Goal: Task Accomplishment & Management: Manage account settings

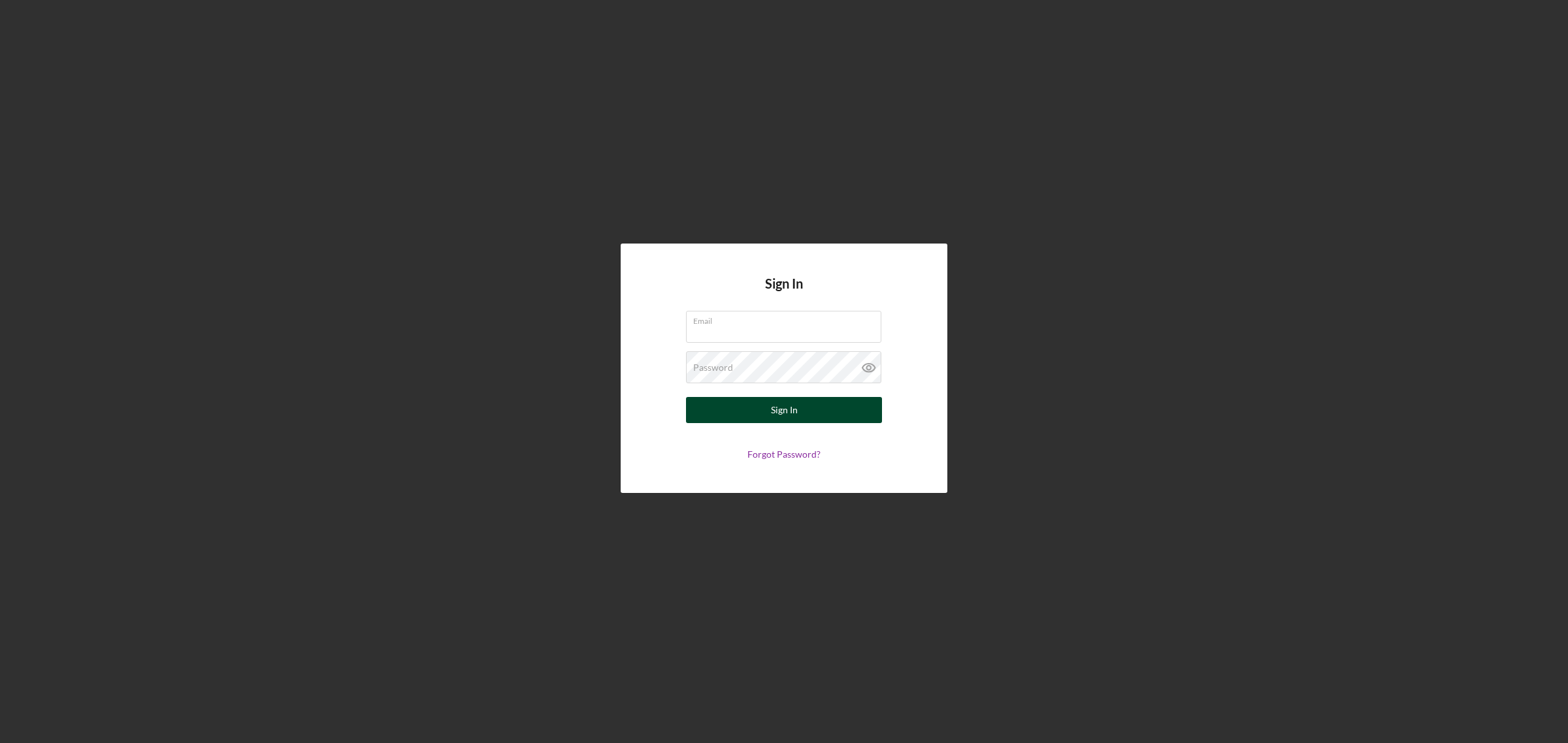
type input "[EMAIL_ADDRESS][DOMAIN_NAME]"
click at [794, 405] on div "Sign In" at bounding box center [783, 410] width 26 height 26
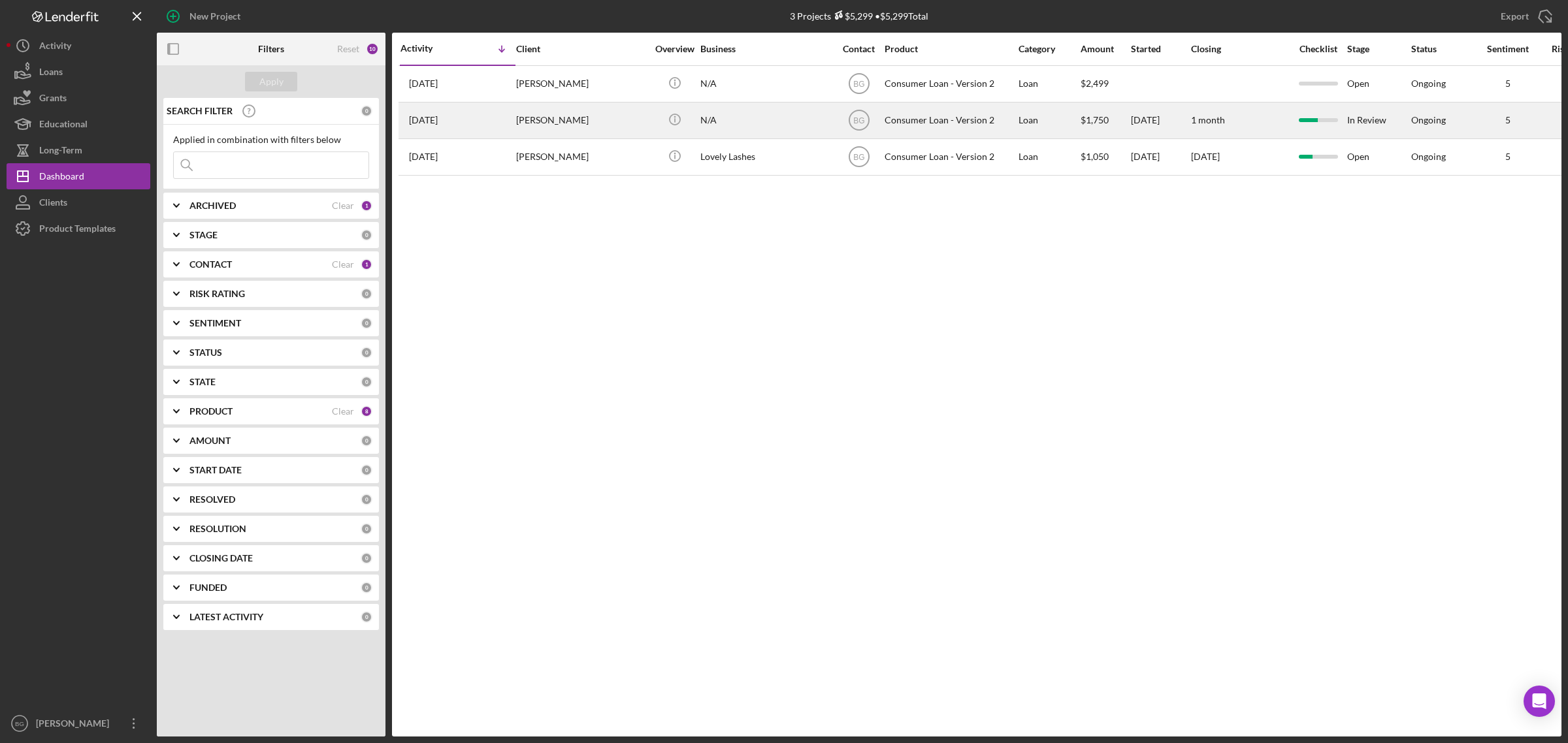
click at [606, 122] on div "[PERSON_NAME]" at bounding box center [581, 121] width 131 height 35
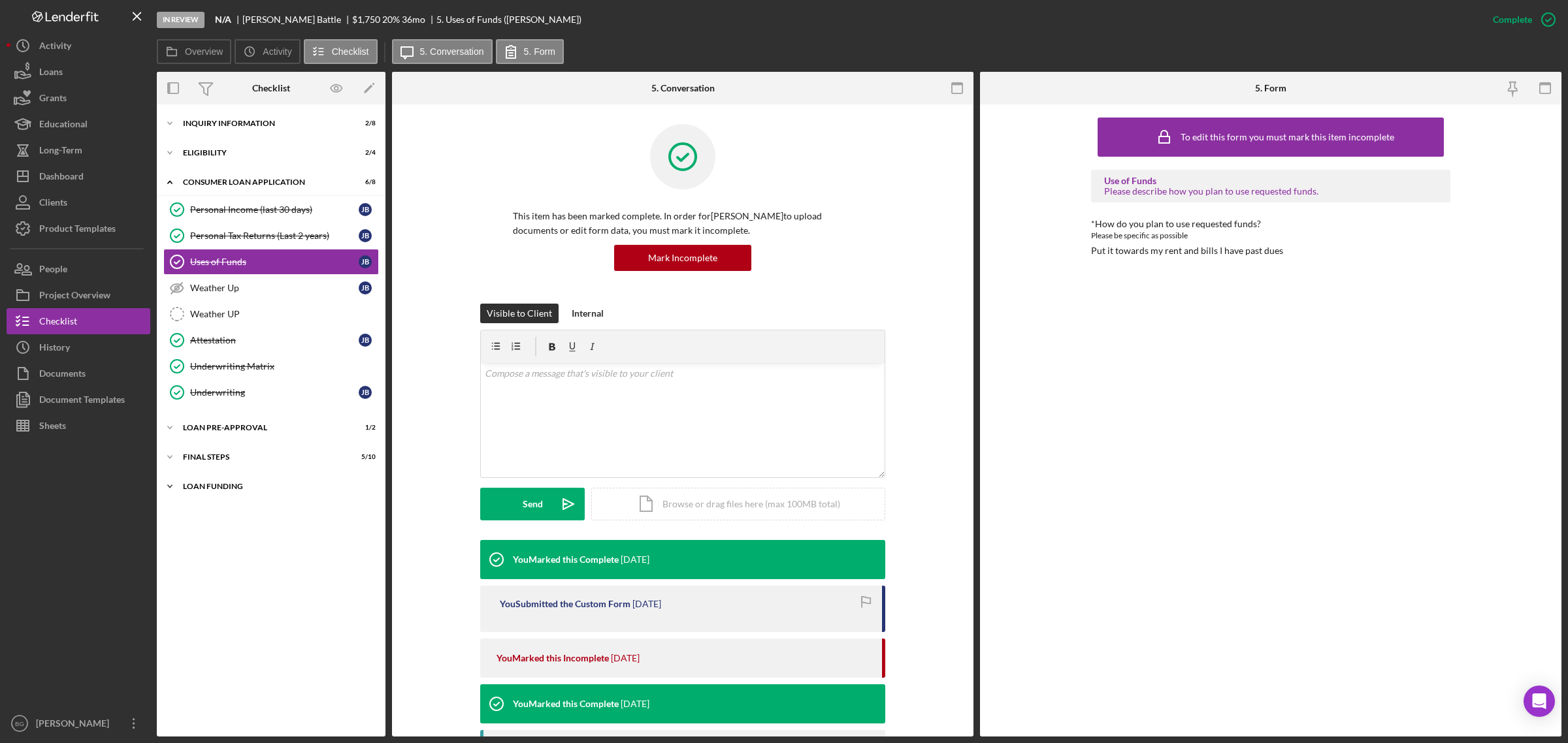
click at [227, 491] on div "Loan Funding" at bounding box center [276, 487] width 186 height 8
click at [232, 519] on div "Loan Funded!" at bounding box center [274, 513] width 168 height 11
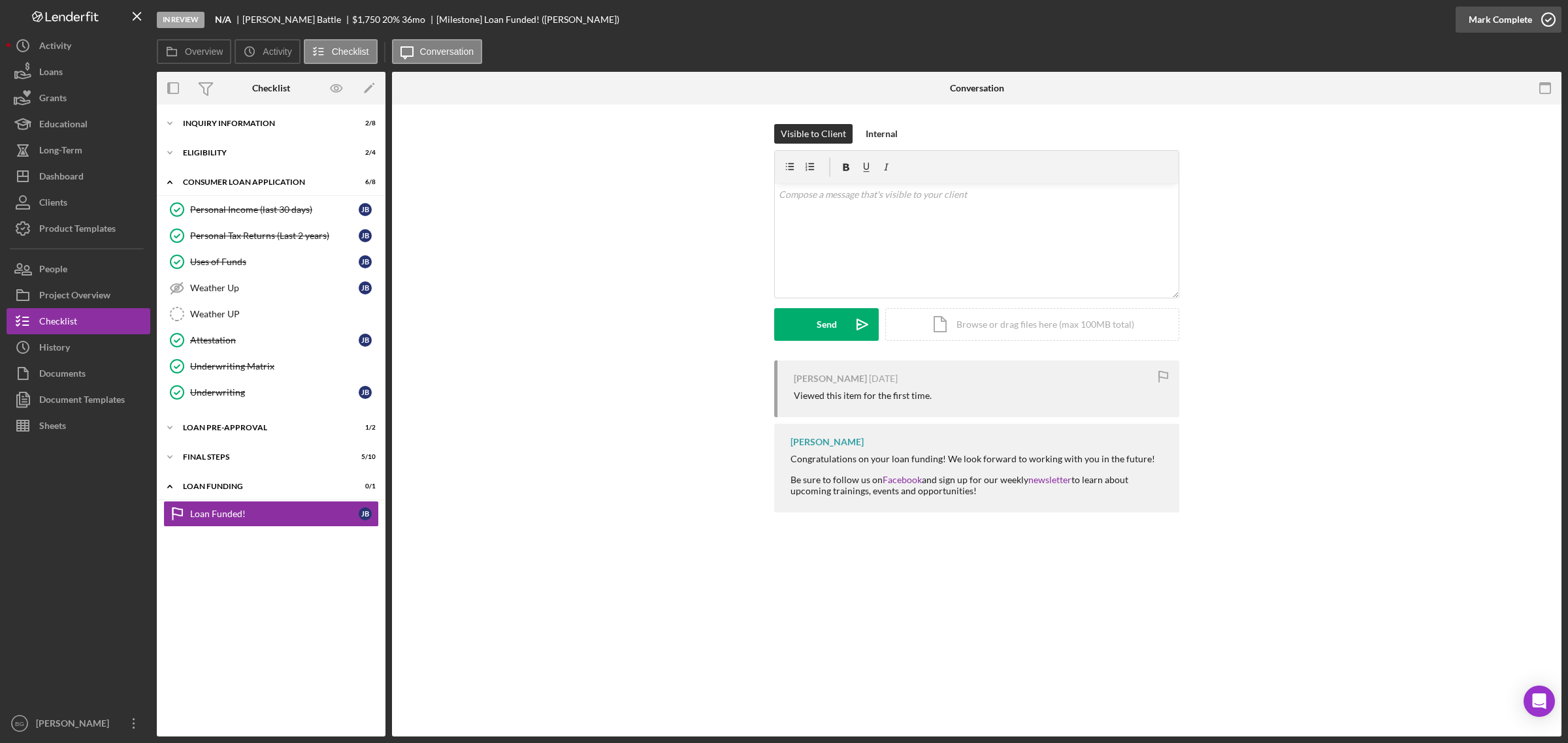
click at [1484, 22] on div "Mark Complete" at bounding box center [1500, 19] width 63 height 26
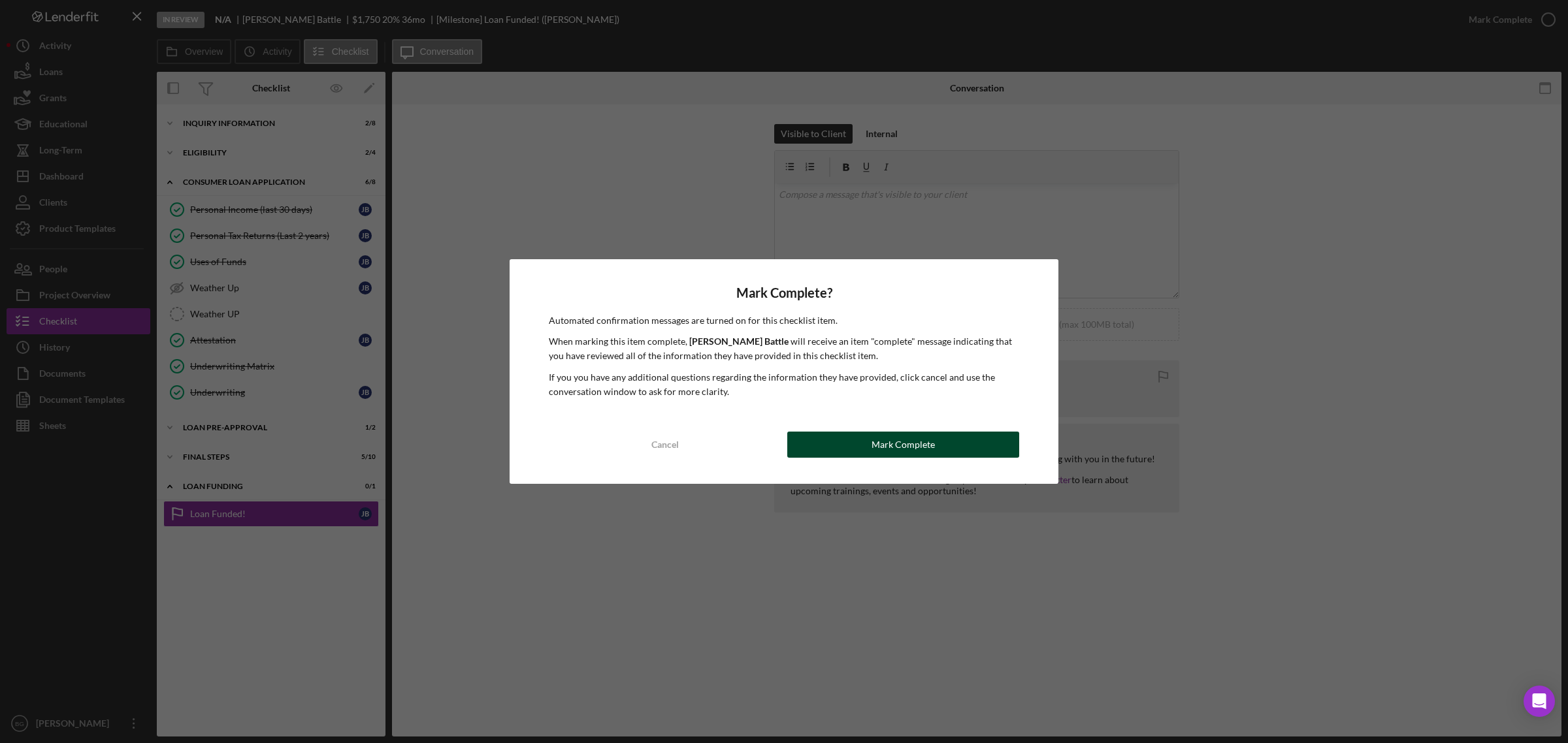
click at [889, 447] on div "Mark Complete" at bounding box center [903, 444] width 63 height 26
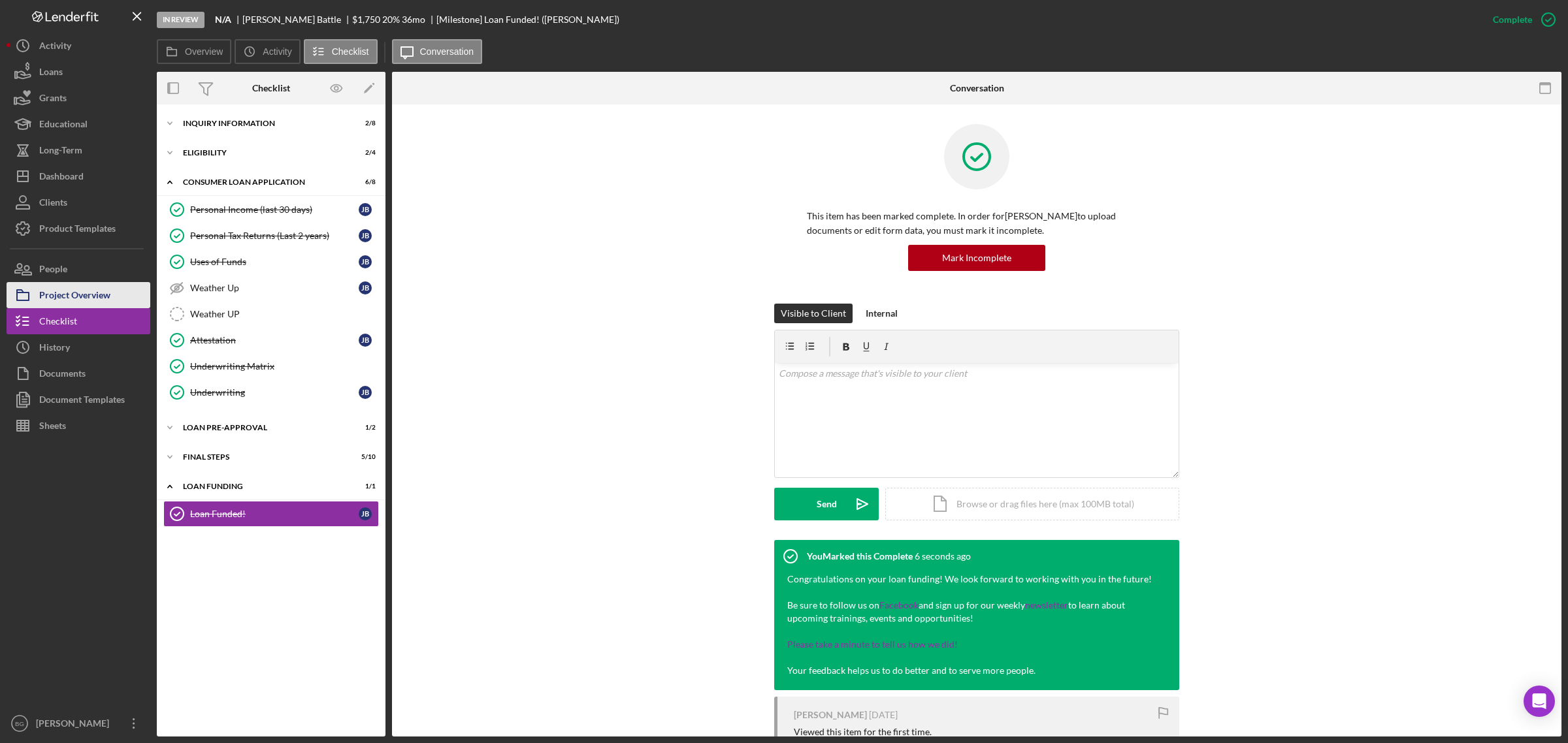
click at [60, 294] on div "Project Overview" at bounding box center [74, 297] width 71 height 29
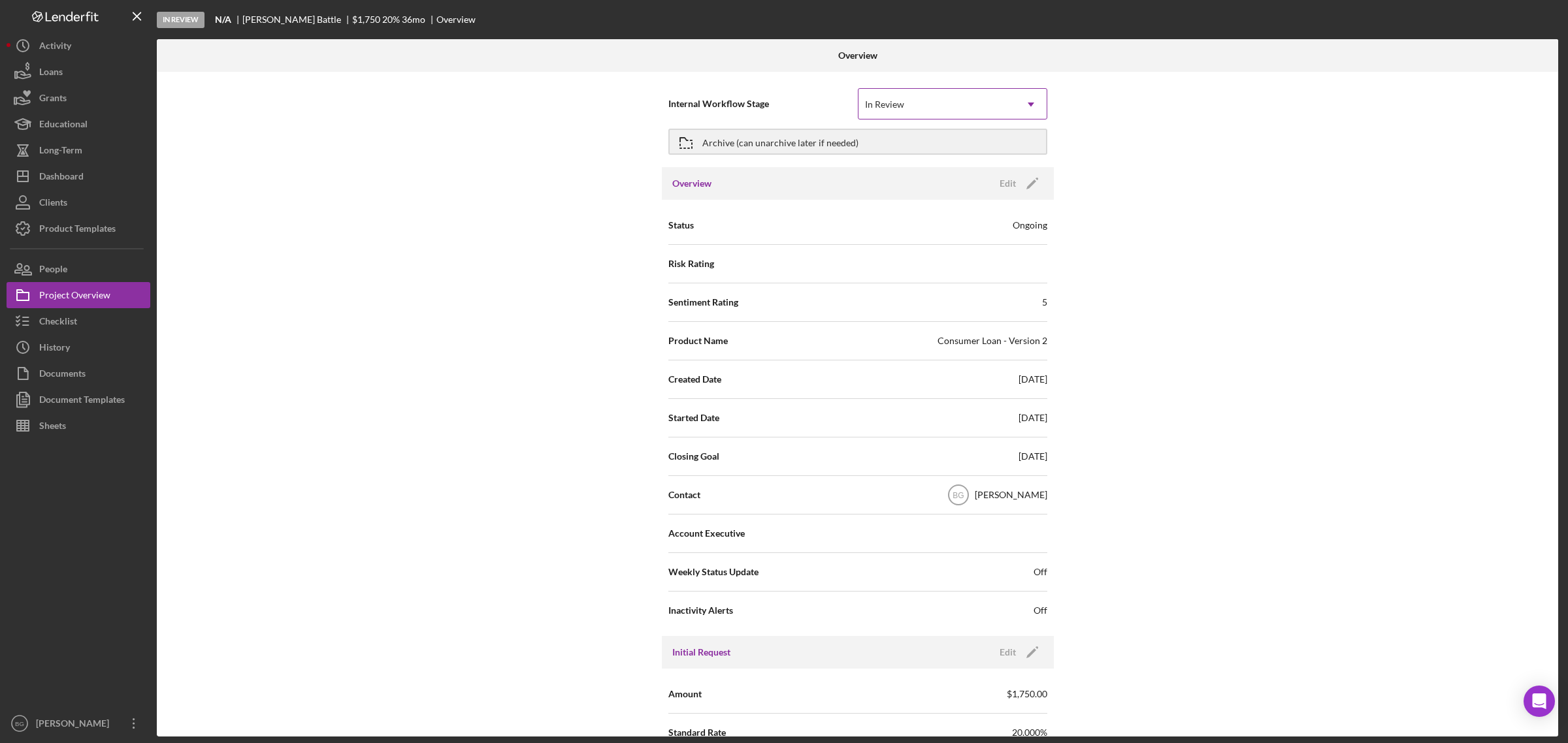
click at [1017, 108] on icon "Icon/Dropdown Arrow" at bounding box center [1030, 104] width 31 height 31
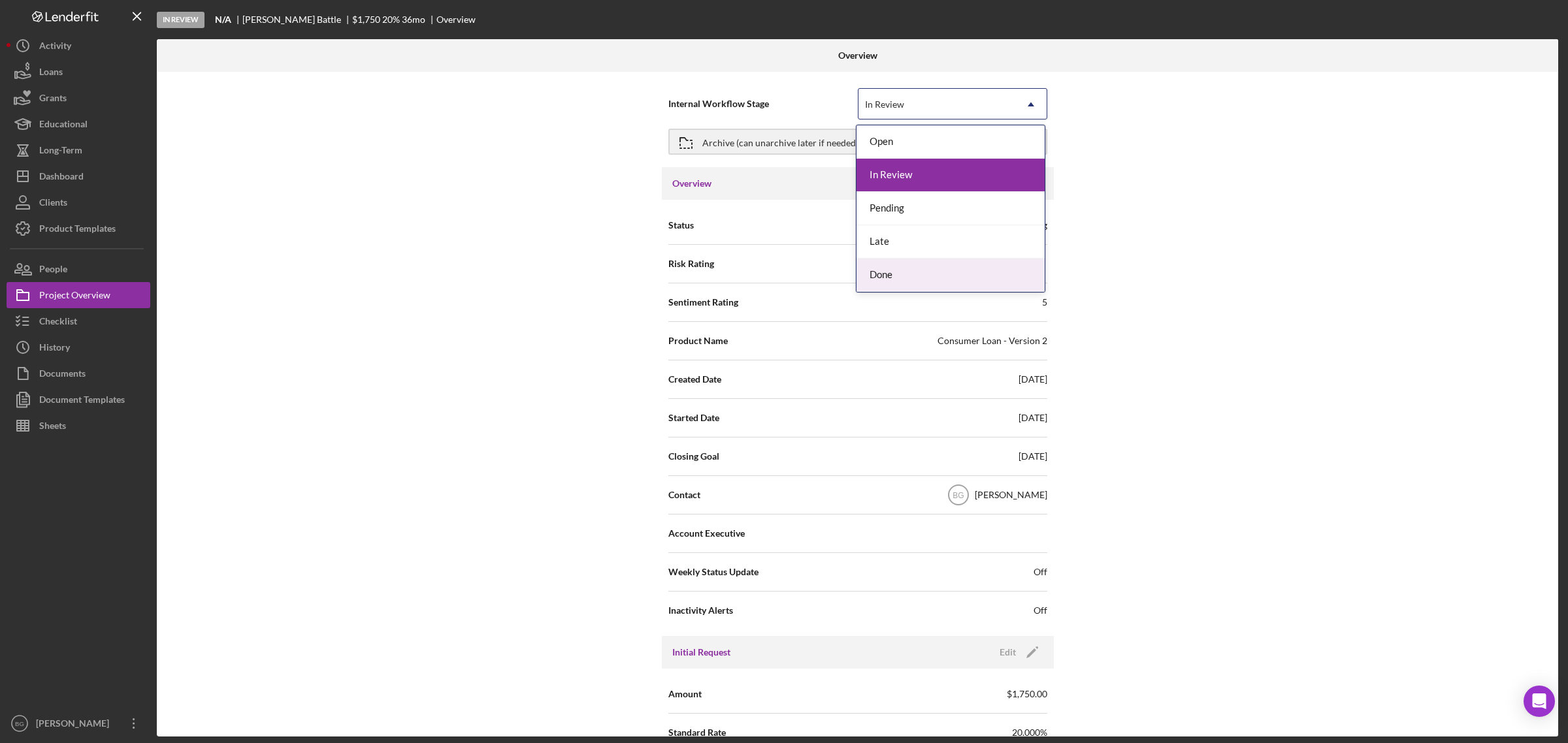
click at [931, 277] on div "Done" at bounding box center [950, 276] width 188 height 33
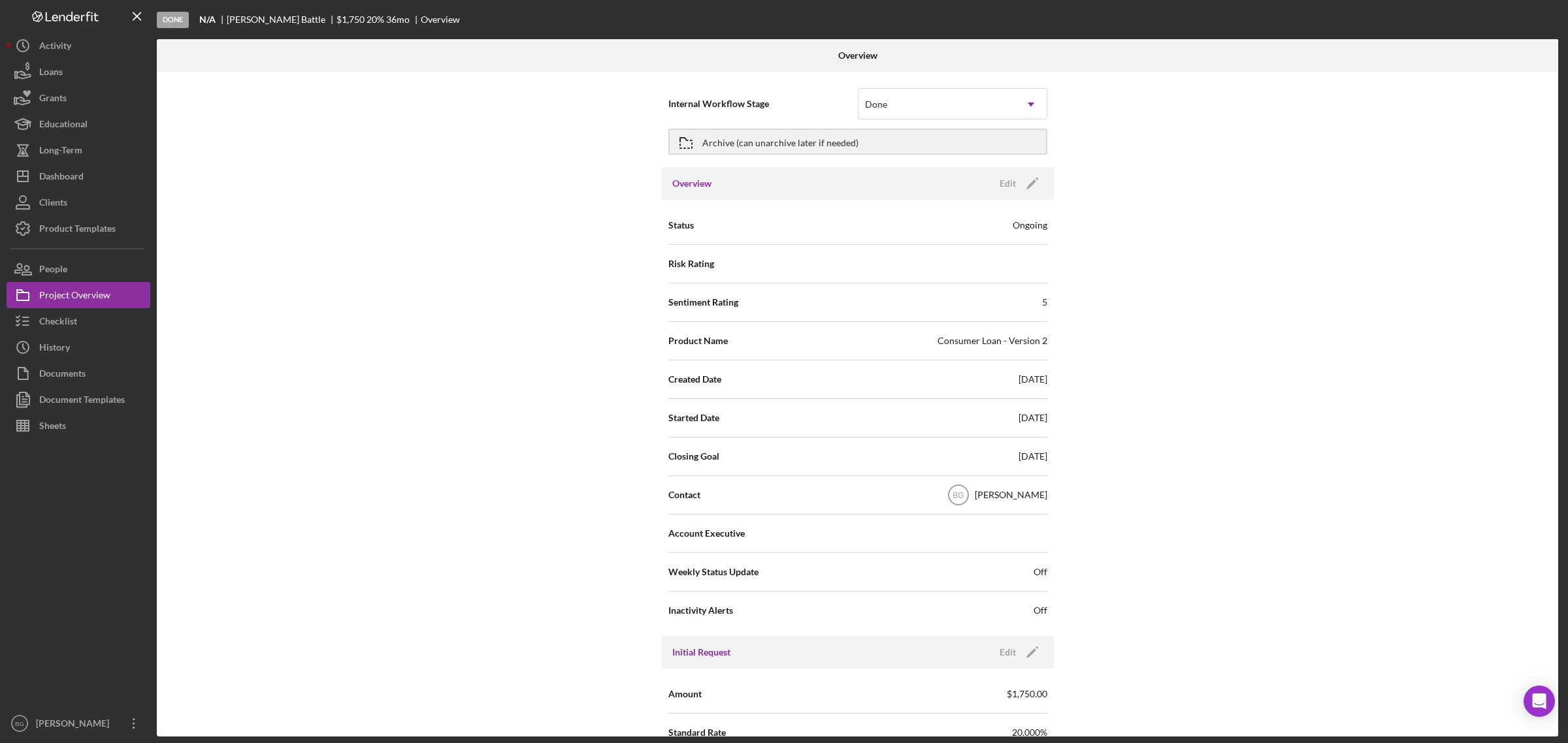
click at [1016, 222] on div "Ongoing" at bounding box center [1030, 225] width 35 height 13
click at [1017, 175] on icon "Icon/Edit" at bounding box center [1032, 184] width 33 height 33
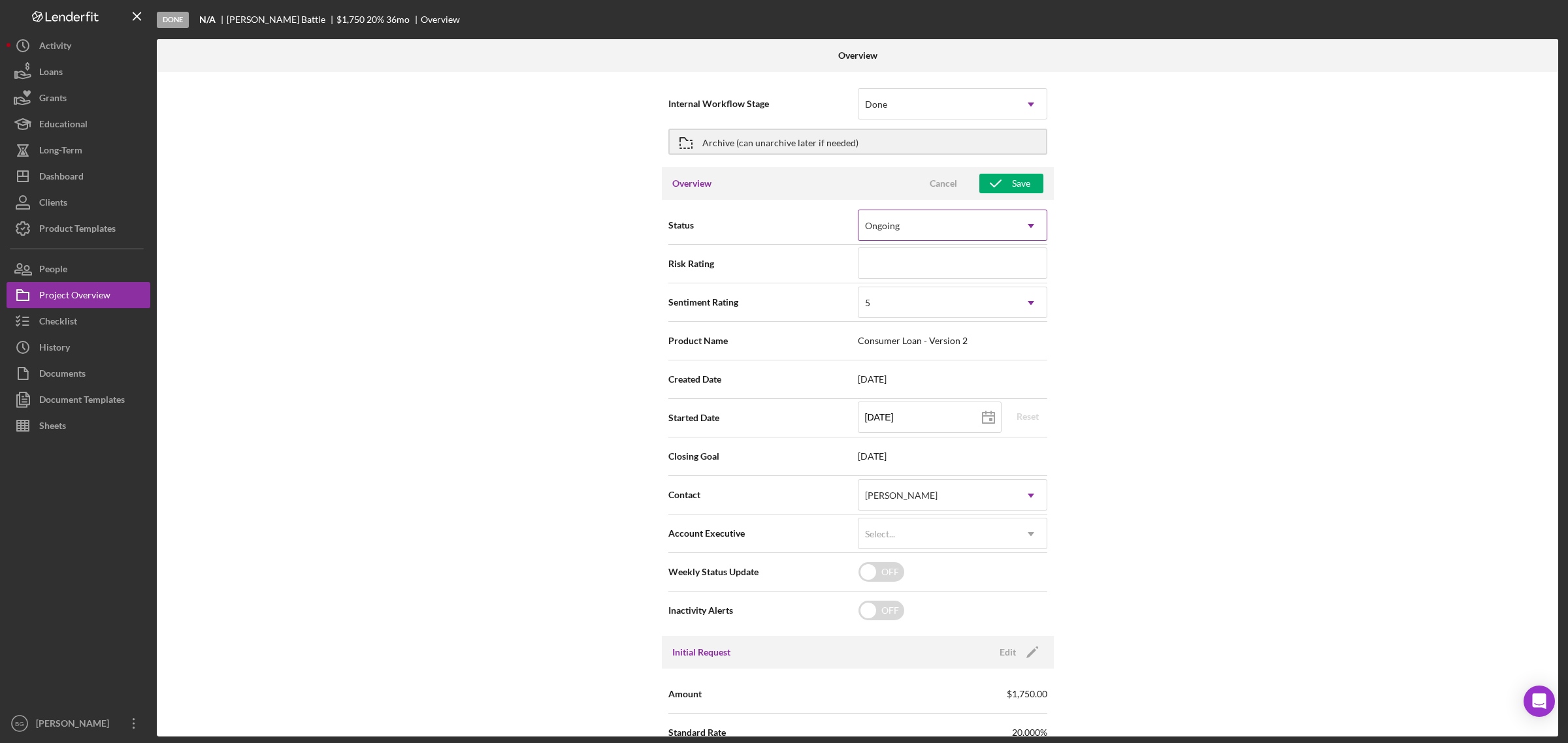
click at [1026, 223] on icon "Icon/Dropdown Arrow" at bounding box center [1030, 226] width 31 height 31
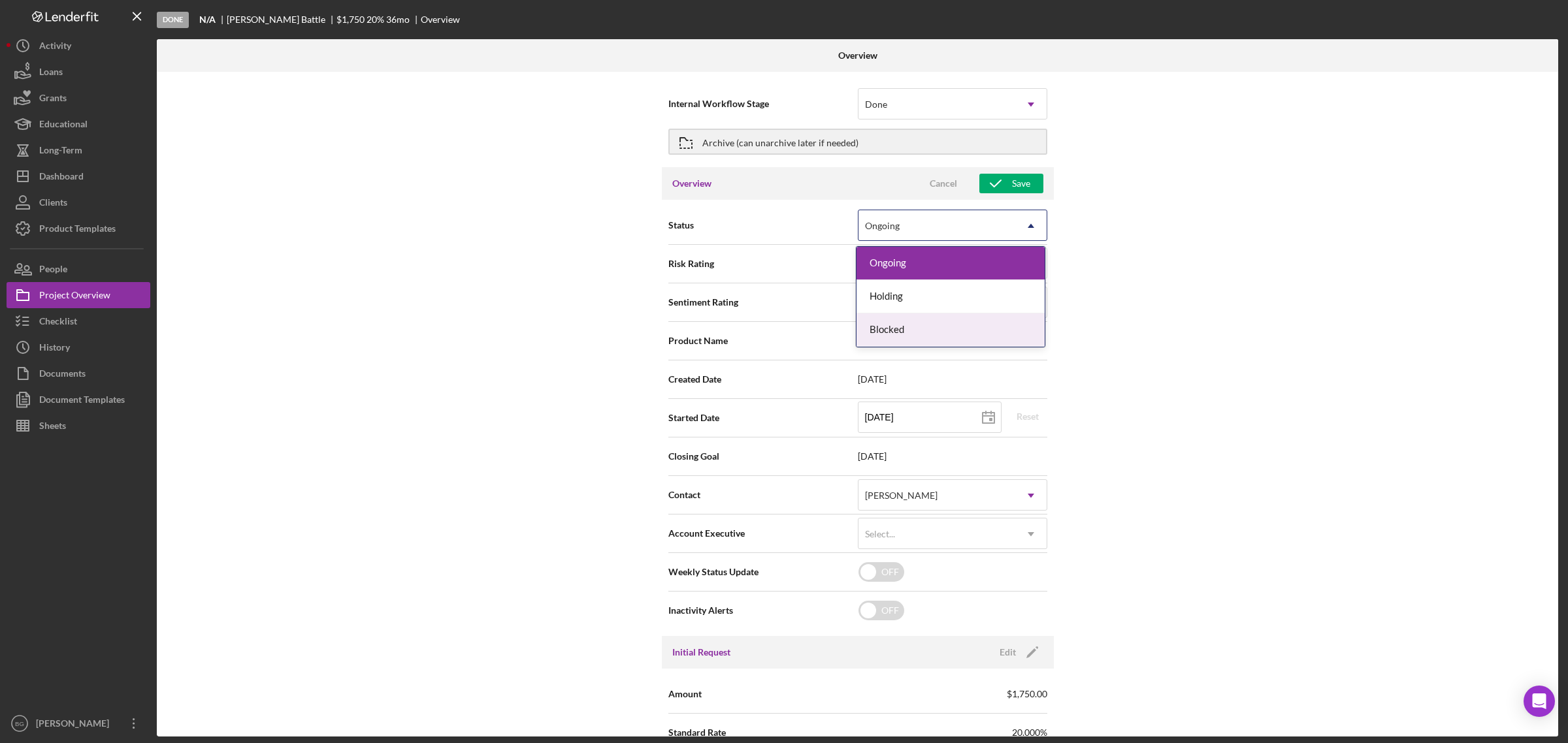
click at [1200, 301] on div "Internal Workflow Stage Done Icon/Dropdown Arrow Archive (can unarchive later i…" at bounding box center [857, 404] width 1401 height 665
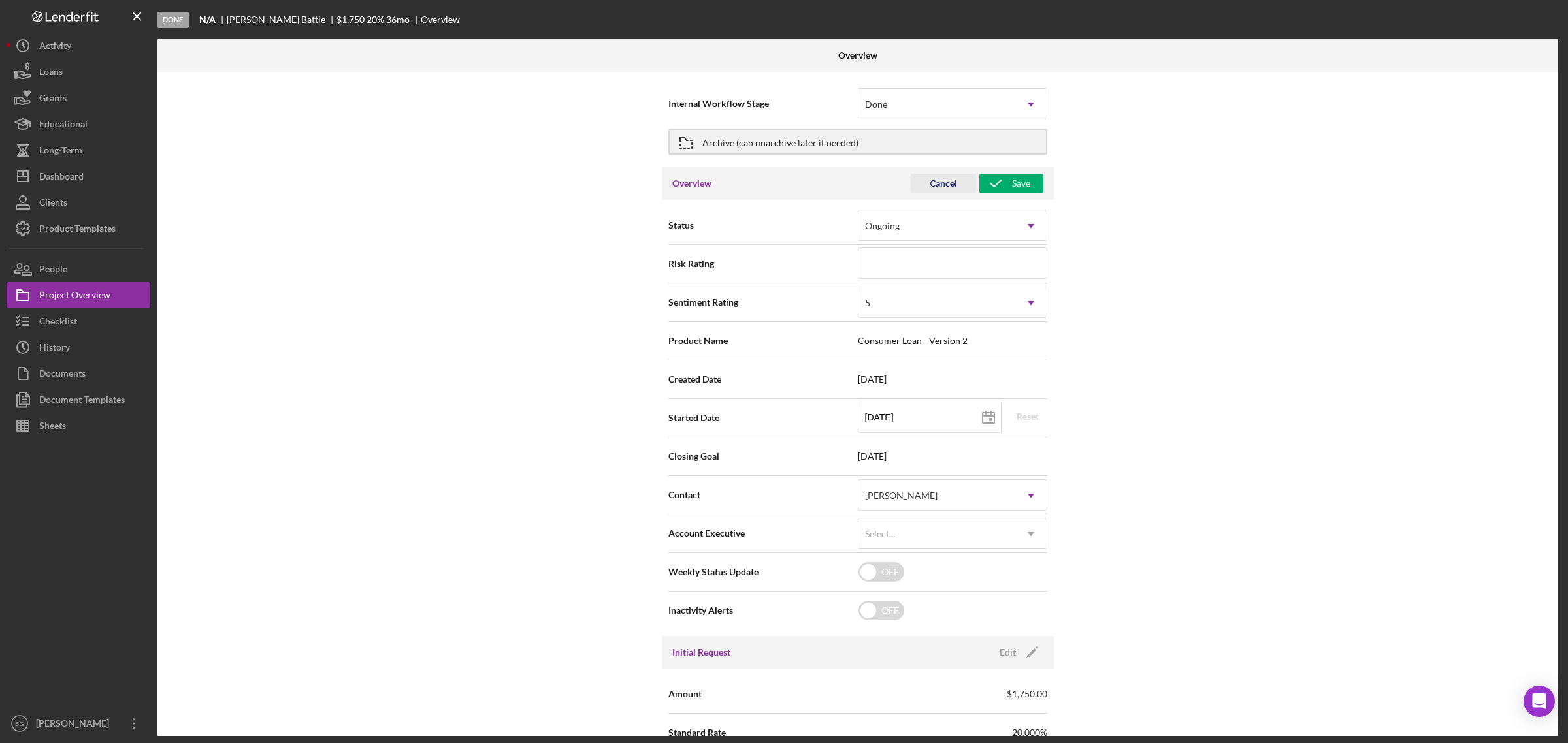
click at [945, 187] on div "Cancel" at bounding box center [943, 183] width 27 height 19
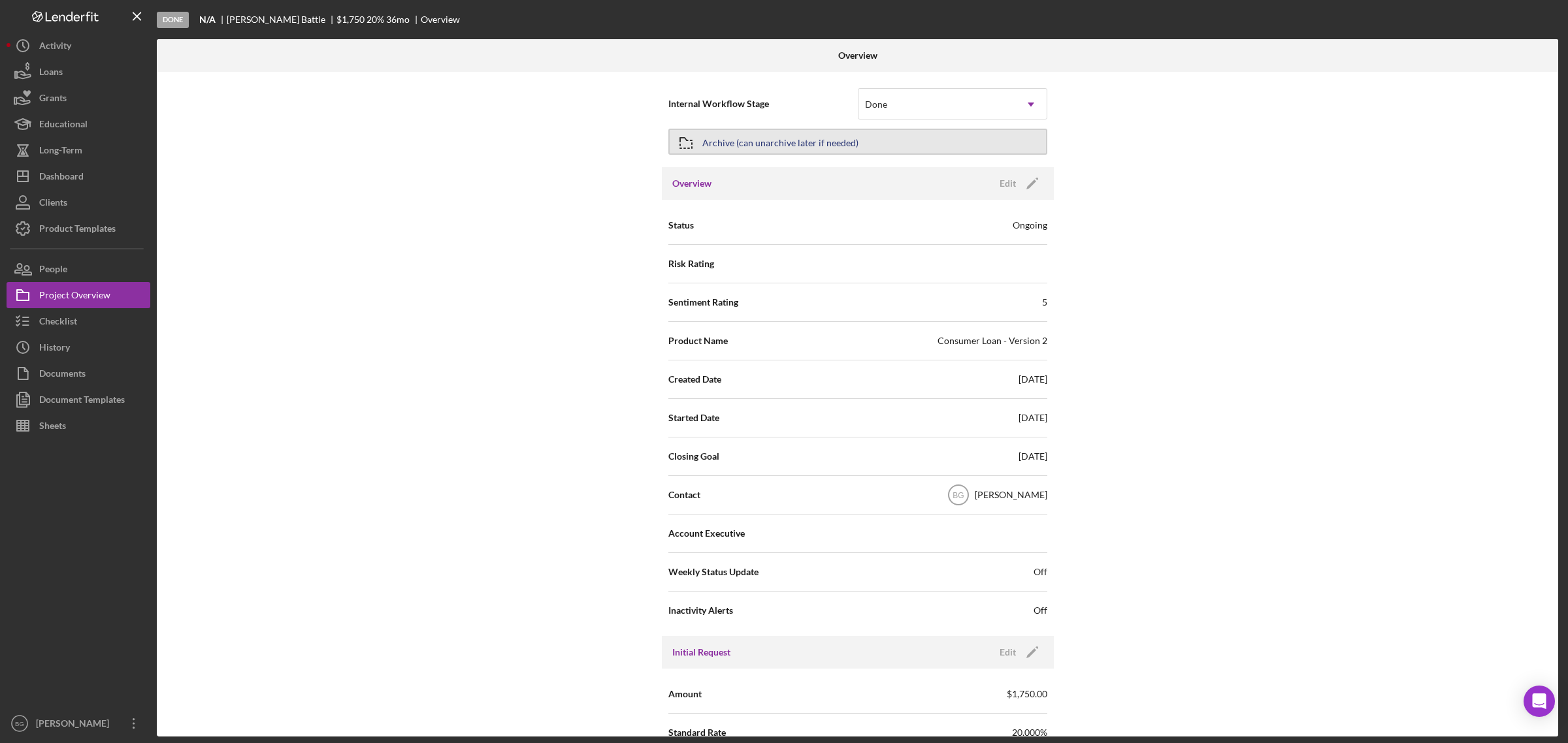
click at [706, 148] on div "Archive (can unarchive later if needed)" at bounding box center [780, 141] width 156 height 23
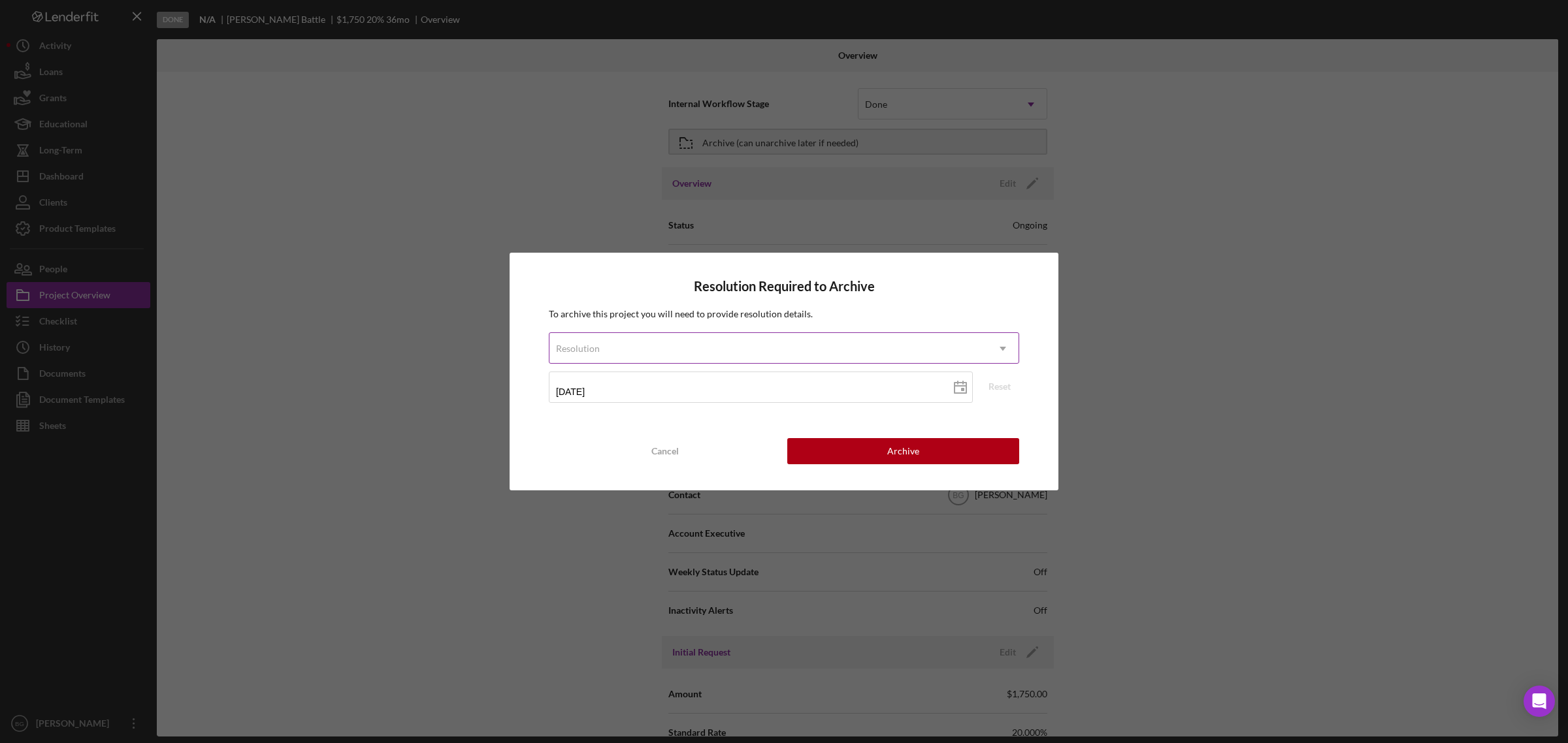
click at [994, 348] on icon "Icon/Dropdown Arrow" at bounding box center [1002, 349] width 31 height 31
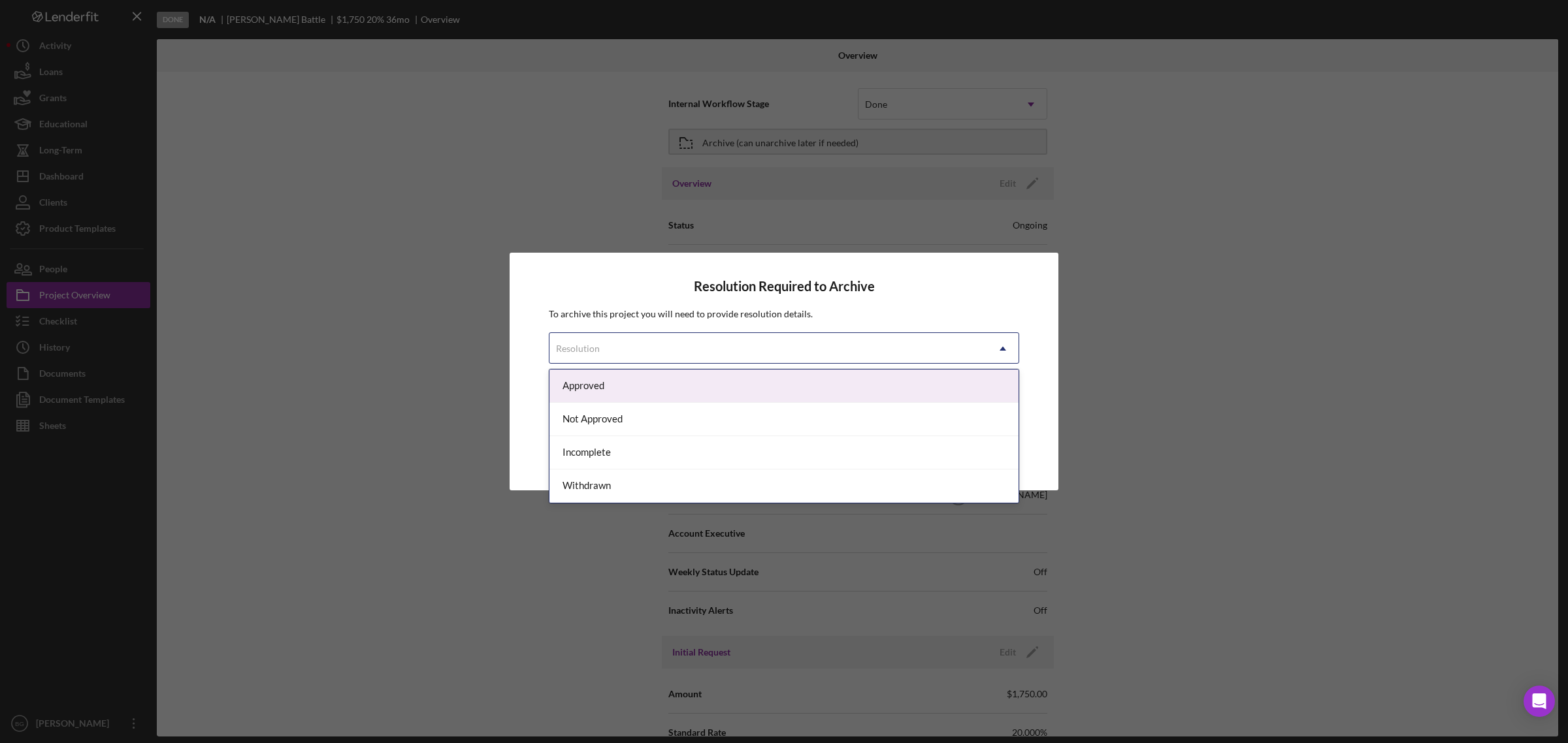
click at [600, 387] on div "Approved" at bounding box center [784, 387] width 469 height 33
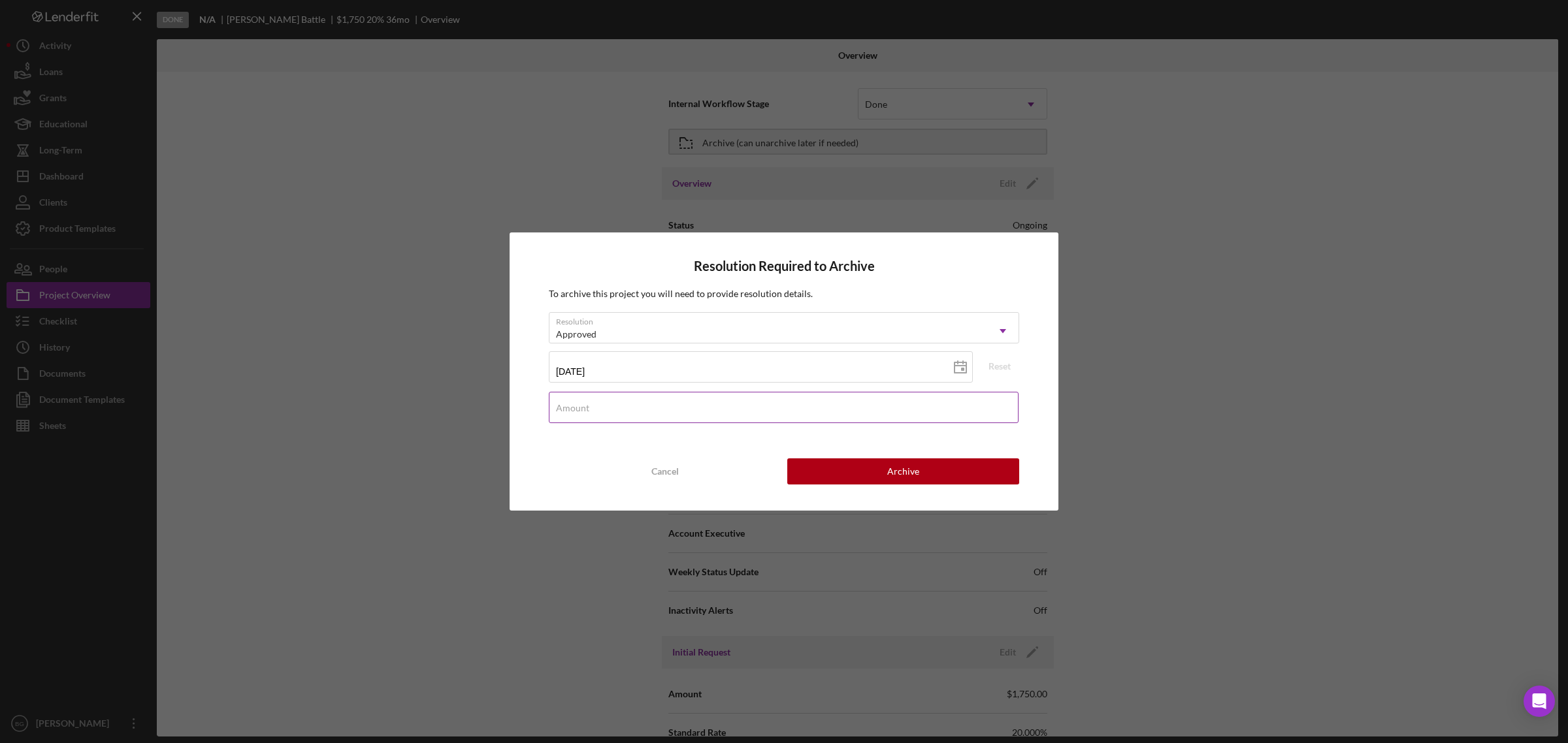
click at [838, 413] on input "Amount" at bounding box center [783, 407] width 469 height 31
type input "$1,750"
click at [885, 473] on button "Archive" at bounding box center [903, 471] width 232 height 26
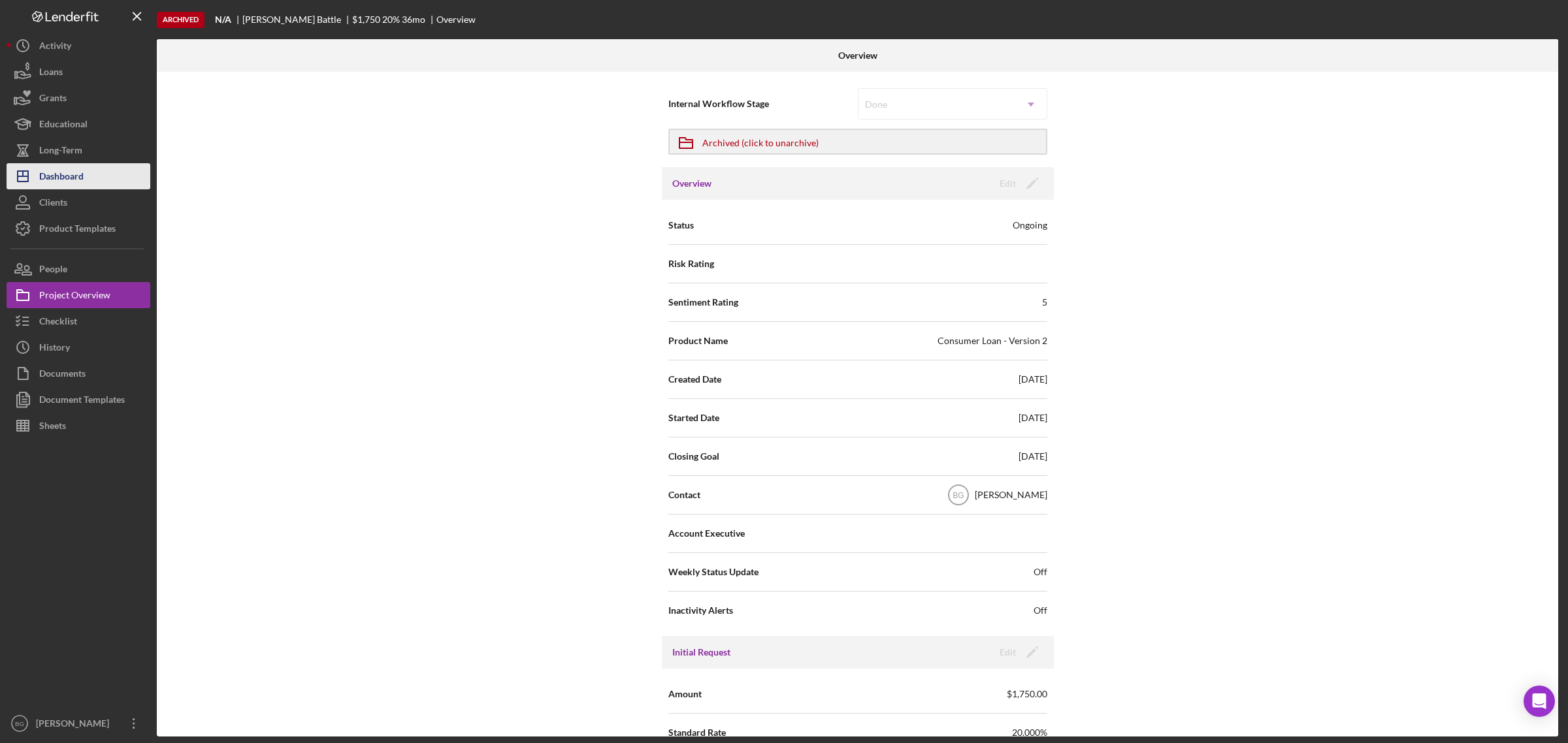
click at [76, 181] on div "Dashboard" at bounding box center [61, 178] width 45 height 29
